Goal: Find specific page/section: Find specific page/section

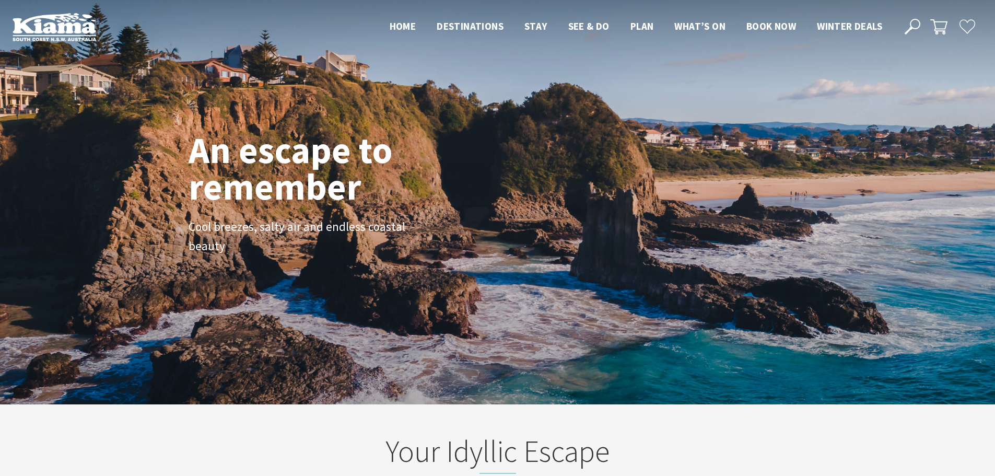
scroll to position [190, 1003]
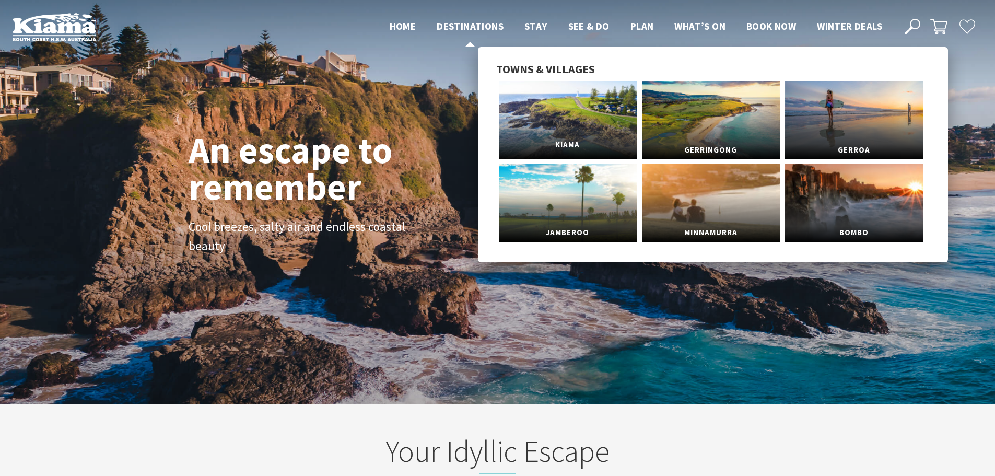
click at [548, 139] on span "Kiama" at bounding box center [568, 144] width 138 height 19
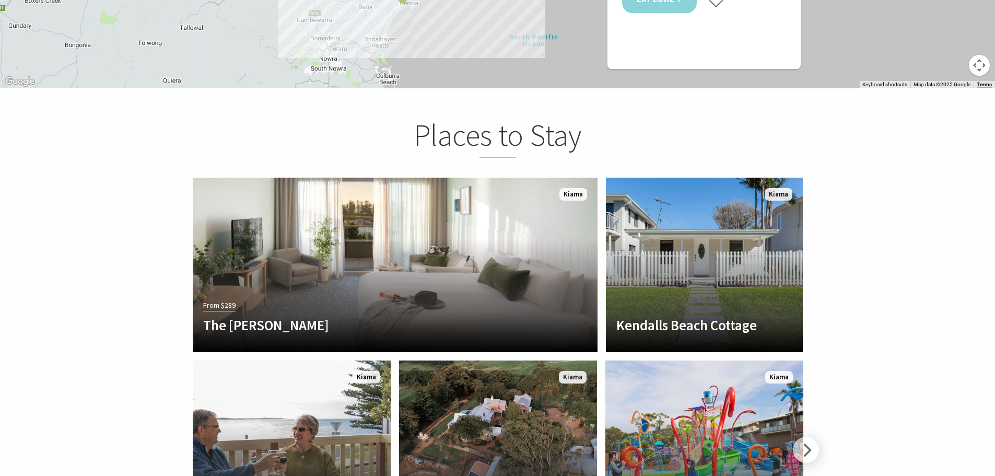
scroll to position [2351, 0]
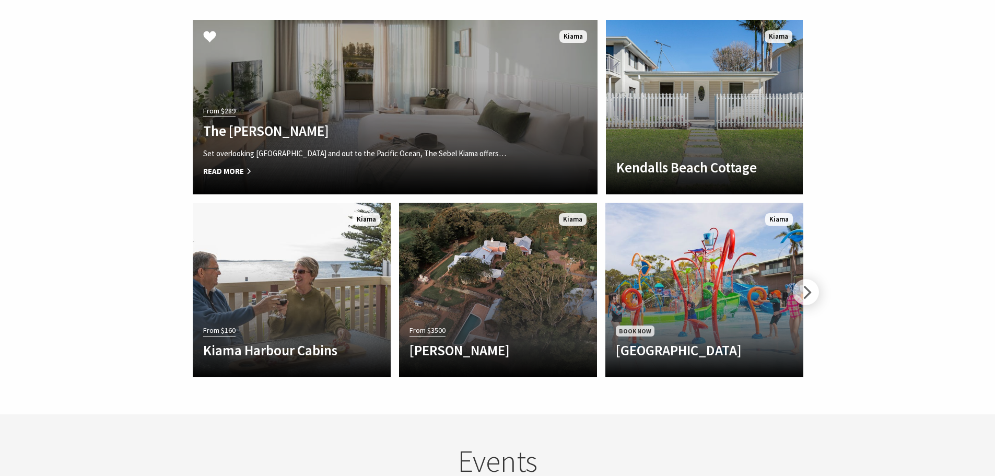
click at [262, 165] on span "Read More" at bounding box center [364, 171] width 323 height 13
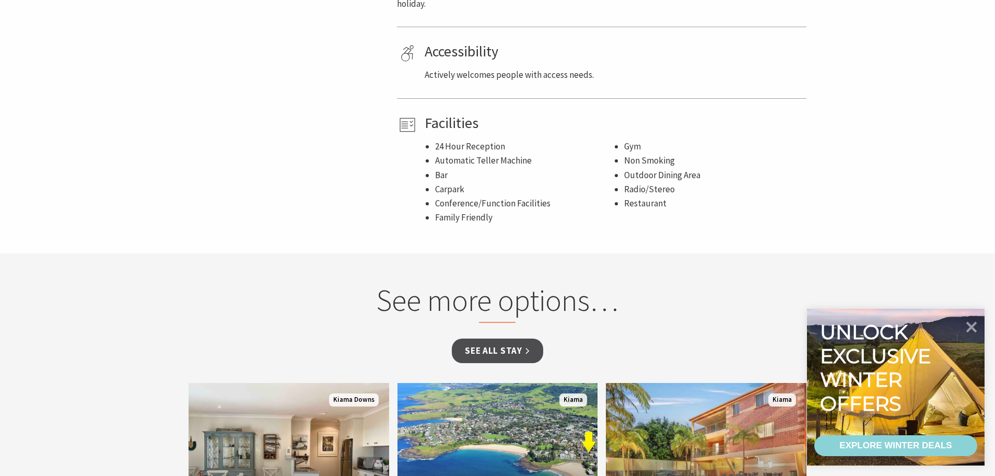
scroll to position [992, 0]
